Goal: Task Accomplishment & Management: Complete application form

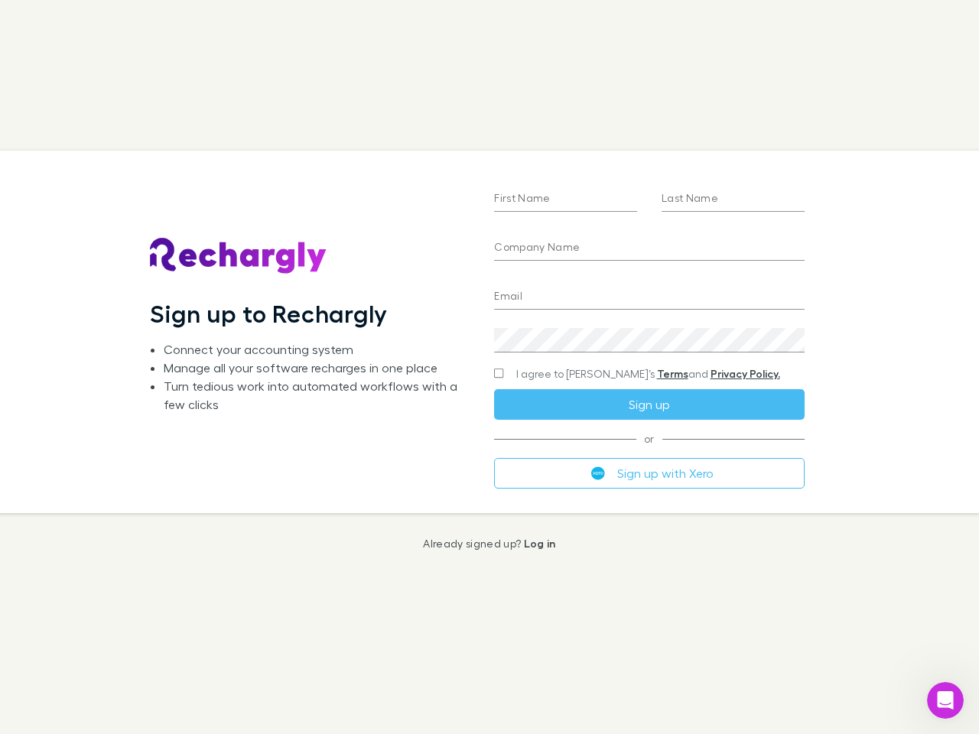
click at [489, 367] on div "First Name Last Name Company Name Email Create a password I agree to Rechargly’…" at bounding box center [649, 332] width 334 height 362
click at [565, 200] on input "First Name" at bounding box center [565, 199] width 143 height 24
click at [733, 200] on input "Last Name" at bounding box center [733, 199] width 143 height 24
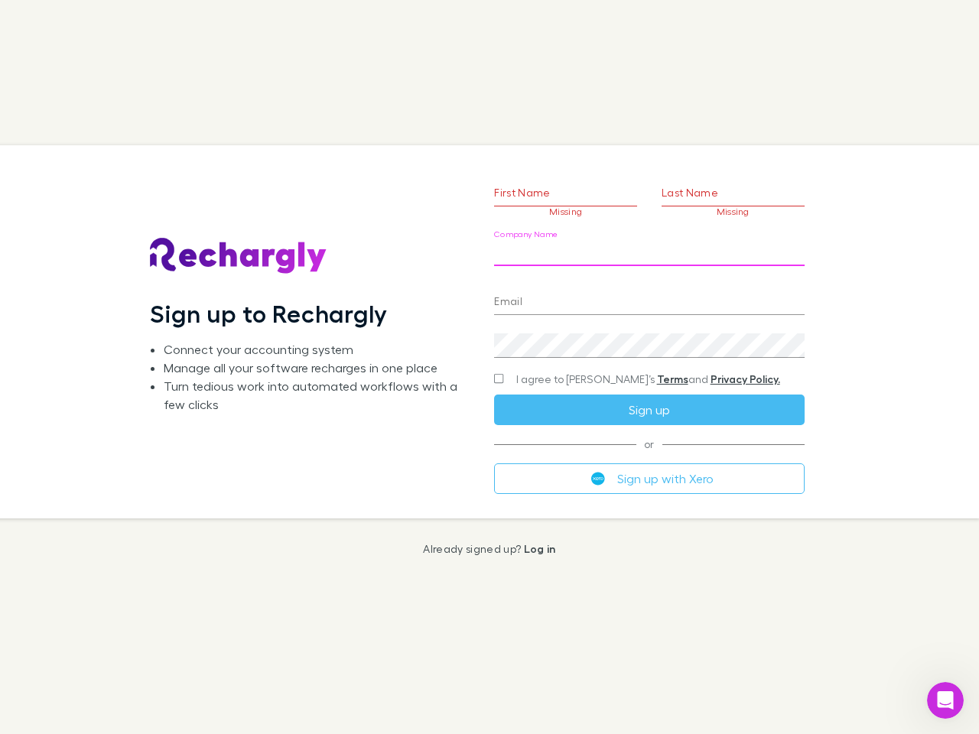
click at [649, 249] on input "Company Name" at bounding box center [649, 254] width 310 height 24
click at [649, 298] on input "Email" at bounding box center [649, 303] width 310 height 24
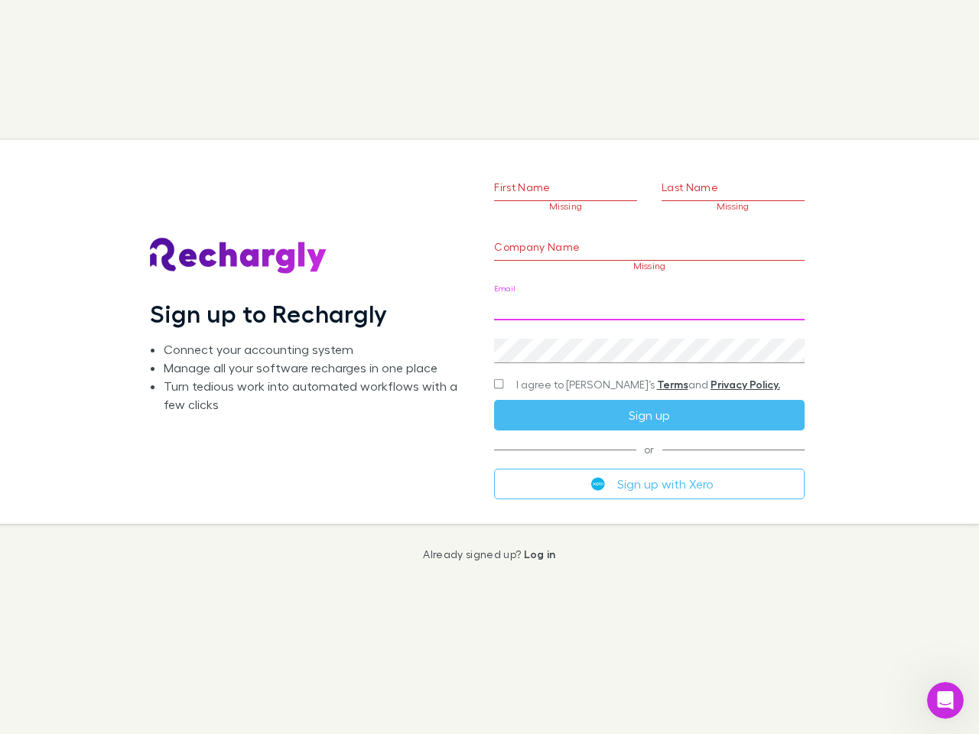
click at [649, 340] on div "Create a password" at bounding box center [649, 345] width 310 height 37
click at [619, 374] on form "First Name Missing Last Name Missing Company Name Missing Email Create a passwo…" at bounding box center [649, 313] width 310 height 371
click at [649, 394] on div "I agree to [PERSON_NAME]’s Terms and Privacy Policy." at bounding box center [649, 385] width 310 height 18
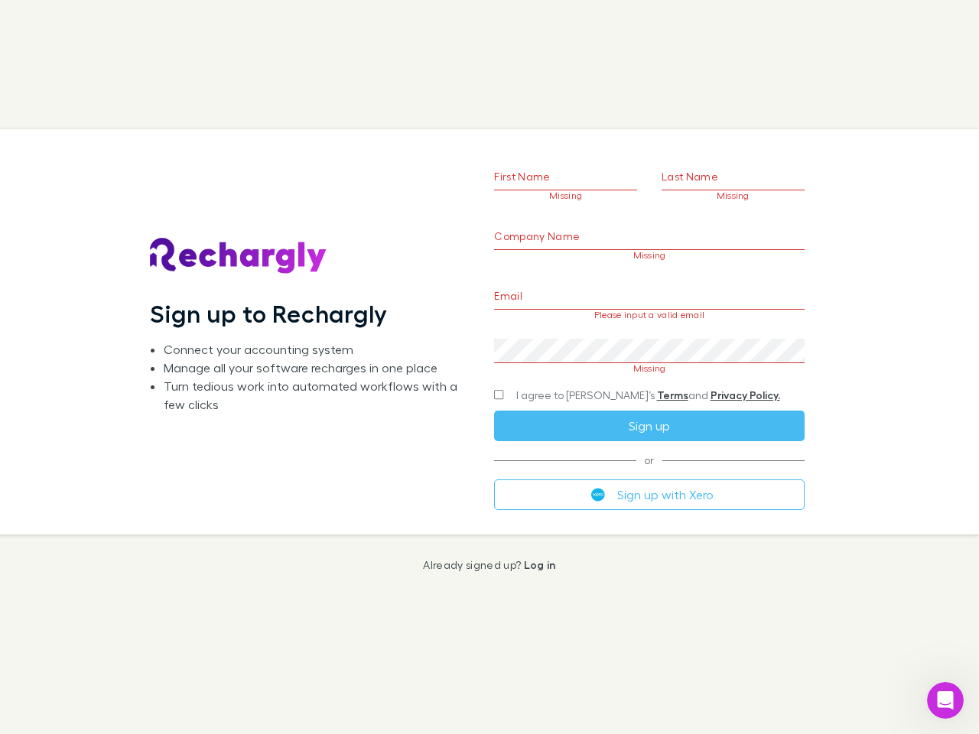
click at [649, 473] on form "First Name Missing Last Name Missing Company Name Missing Email Please input a …" at bounding box center [649, 313] width 310 height 392
click at [945, 701] on icon "Open Intercom Messenger" at bounding box center [945, 700] width 25 height 25
